Goal: Information Seeking & Learning: Learn about a topic

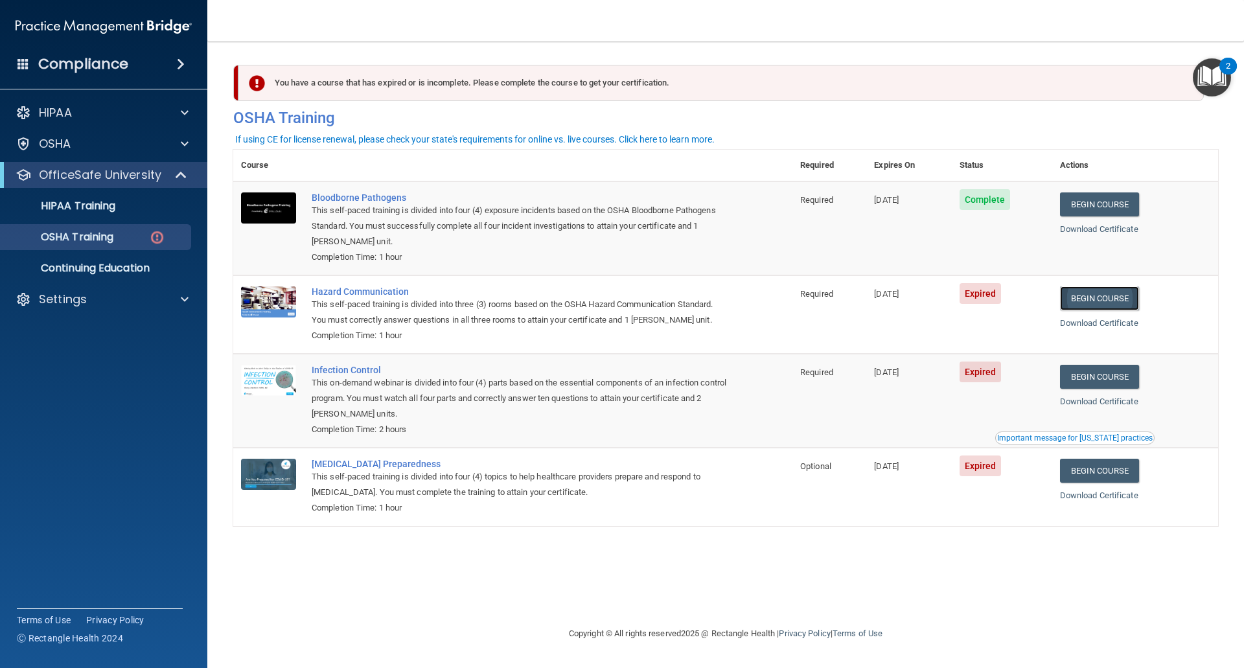
click at [1096, 299] on link "Begin Course" at bounding box center [1099, 298] width 79 height 24
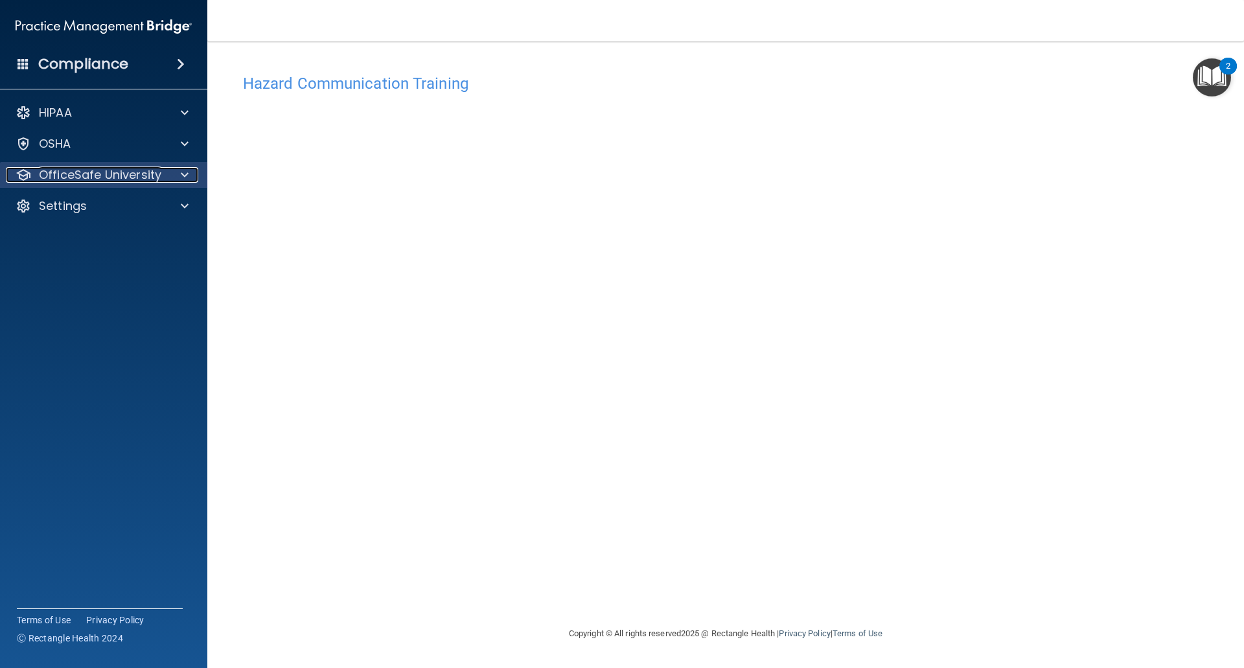
click at [91, 170] on p "OfficeSafe University" at bounding box center [100, 175] width 122 height 16
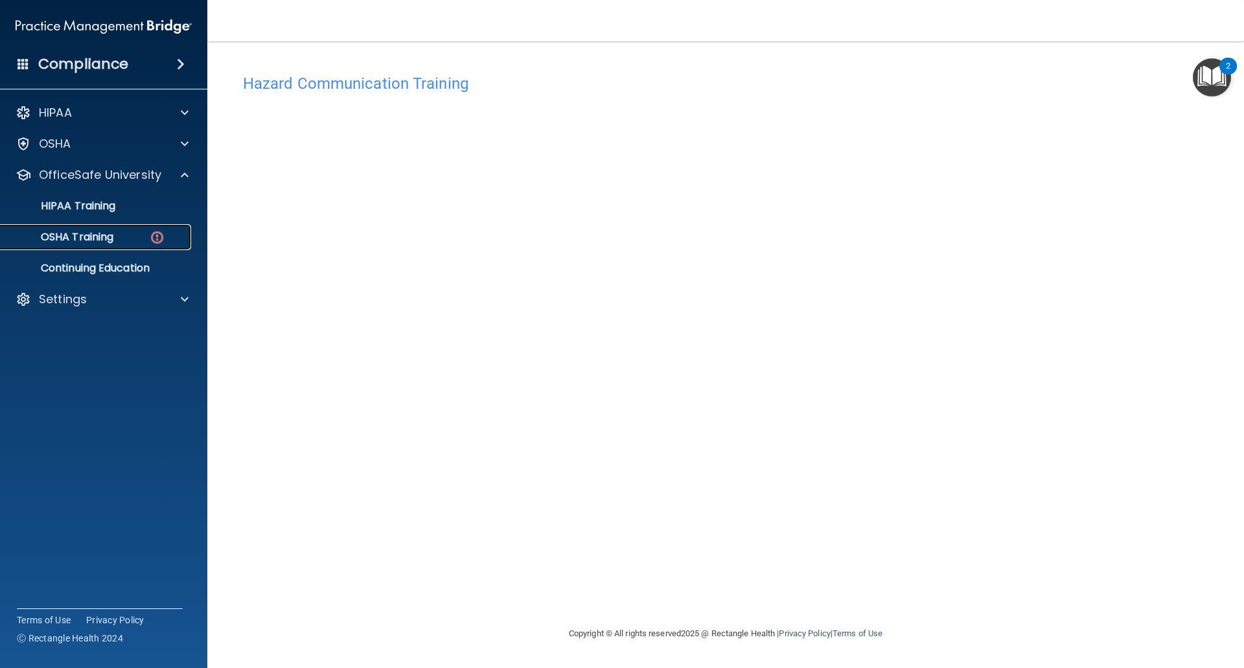
click at [113, 231] on p "OSHA Training" at bounding box center [60, 237] width 105 height 13
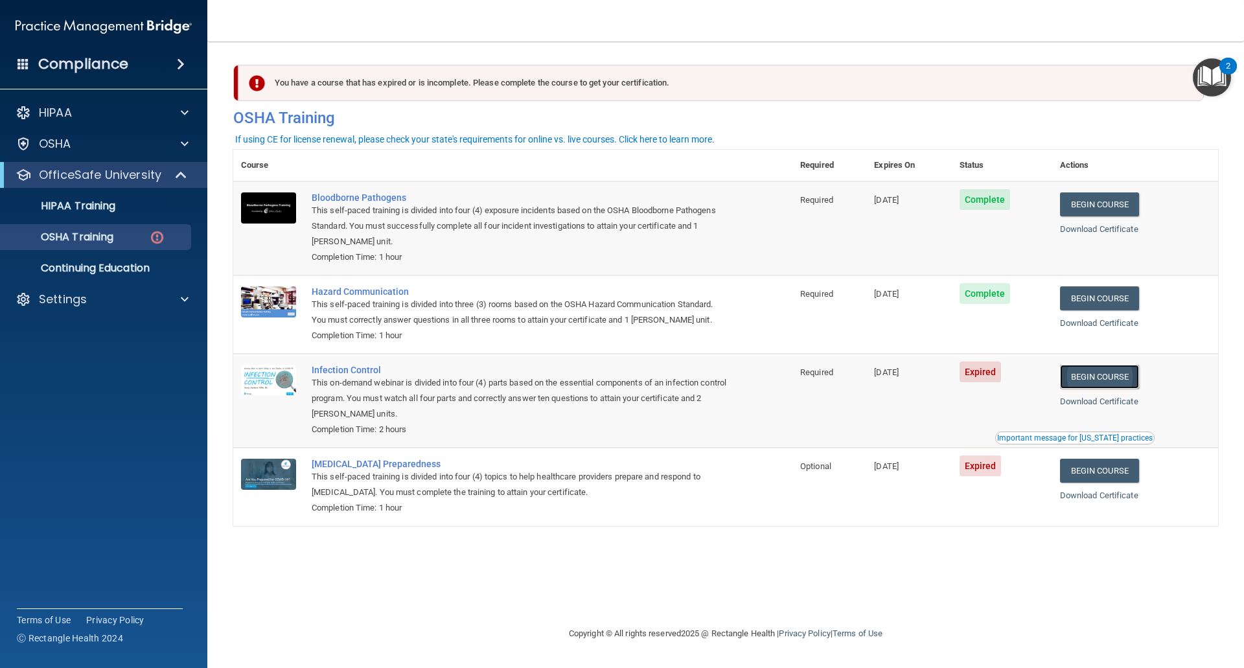
click at [1124, 377] on link "Begin Course" at bounding box center [1099, 377] width 79 height 24
